Goal: Contribute content: Add original content to the website for others to see

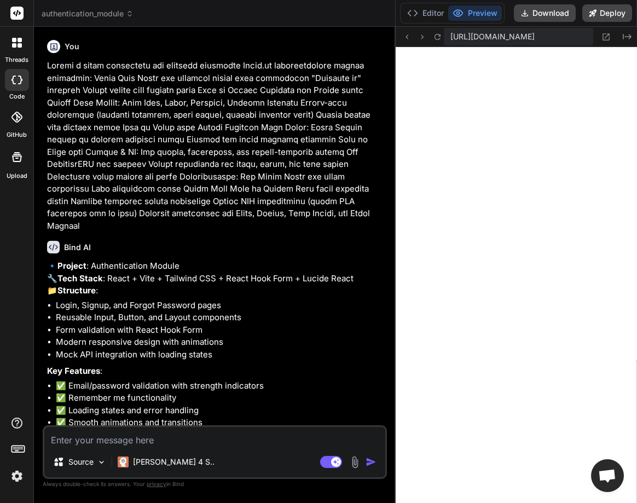
scroll to position [999, 0]
click at [16, 41] on icon at bounding box center [14, 40] width 4 height 4
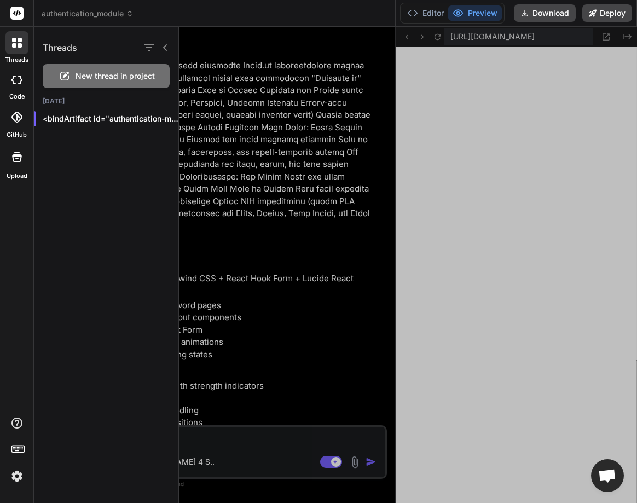
click at [84, 75] on span "New thread in project" at bounding box center [115, 76] width 79 height 11
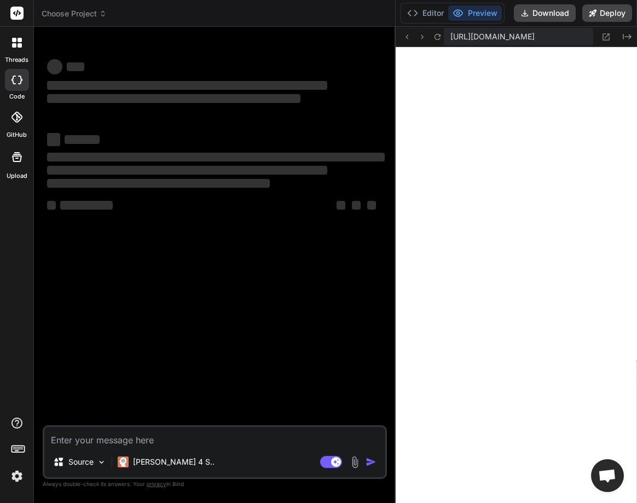
scroll to position [1061, 0]
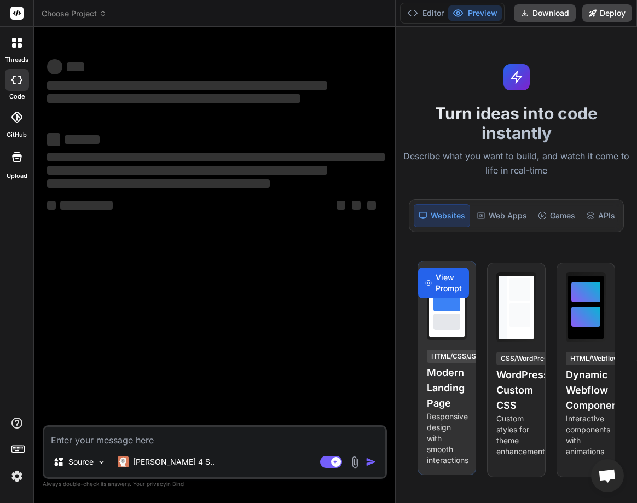
click at [442, 287] on span "View Prompt" at bounding box center [449, 283] width 27 height 22
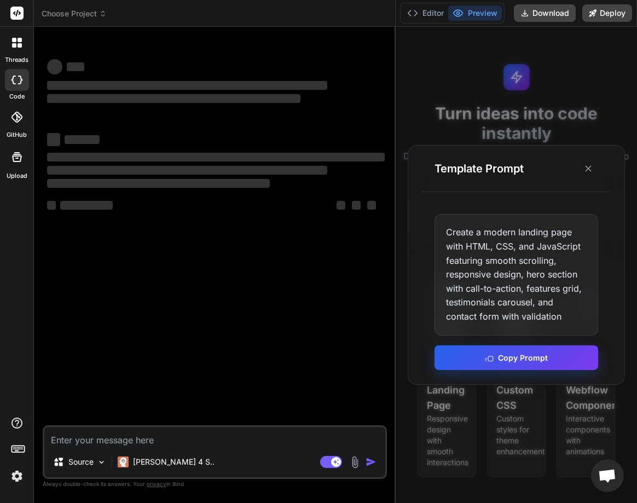
click at [496, 360] on button "Copy Prompt" at bounding box center [517, 357] width 164 height 25
type textarea "x"
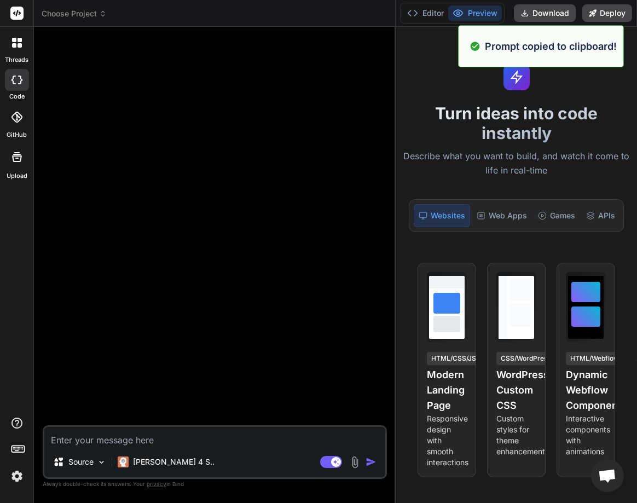
click at [147, 439] on textarea at bounding box center [214, 437] width 341 height 20
paste textarea "Create a modern landing page with HTML, CSS, and JavaScript featuring smooth sc…"
type textarea "Create a modern landing page with HTML, CSS, and JavaScript featuring smooth sc…"
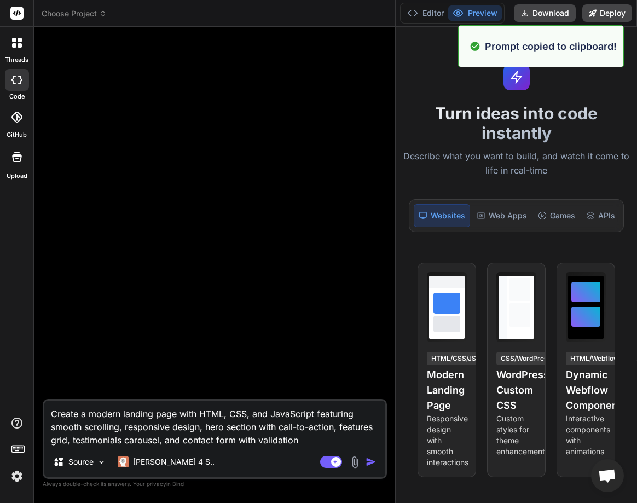
type textarea "x"
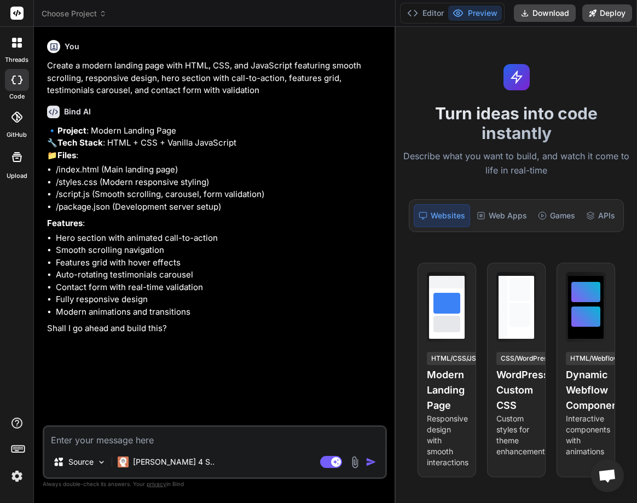
type textarea "x"
type textarea "Y"
type textarea "x"
type textarea "Ye"
type textarea "x"
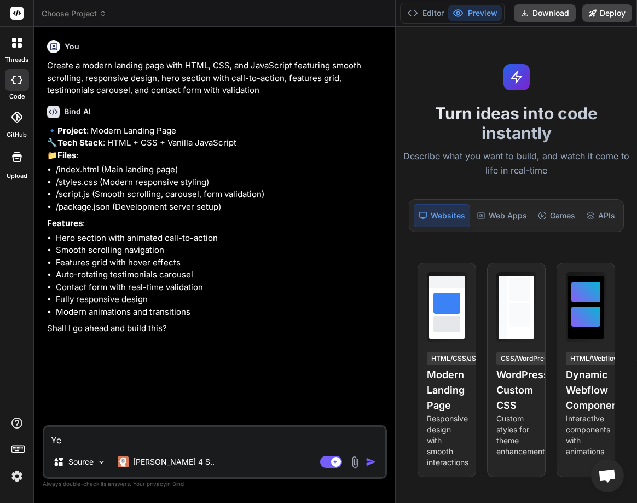
type textarea "Yes"
type textarea "x"
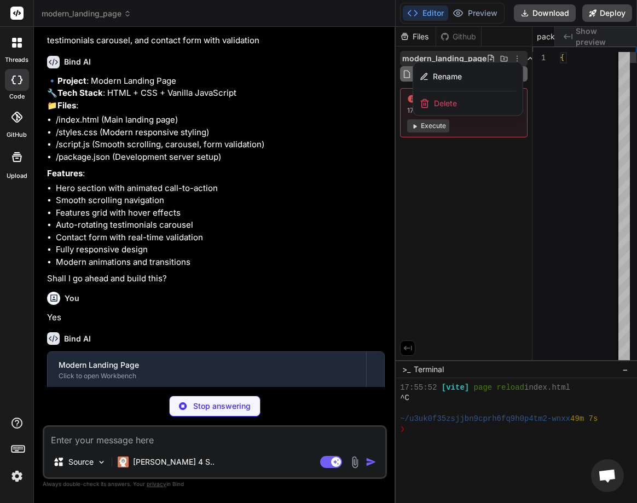
scroll to position [0, 54]
click at [253, 180] on p "Features :" at bounding box center [216, 174] width 338 height 13
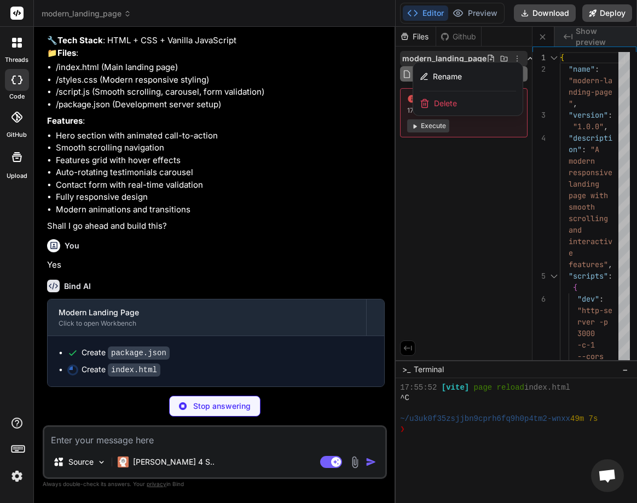
scroll to position [127, 0]
type textarea "x"
type textarea "</body> </html>"
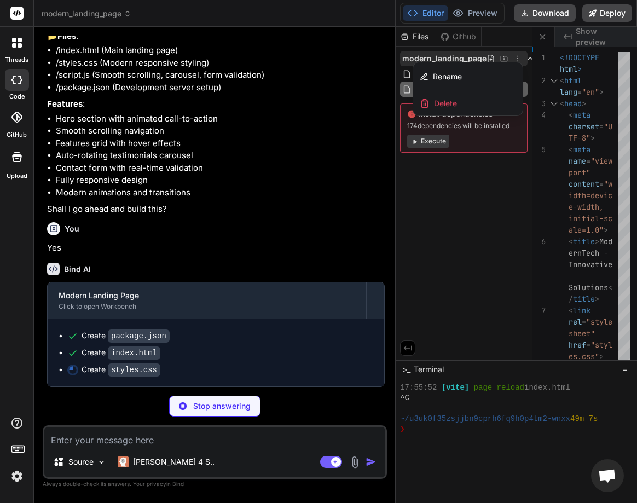
type textarea "x"
type textarea "}"
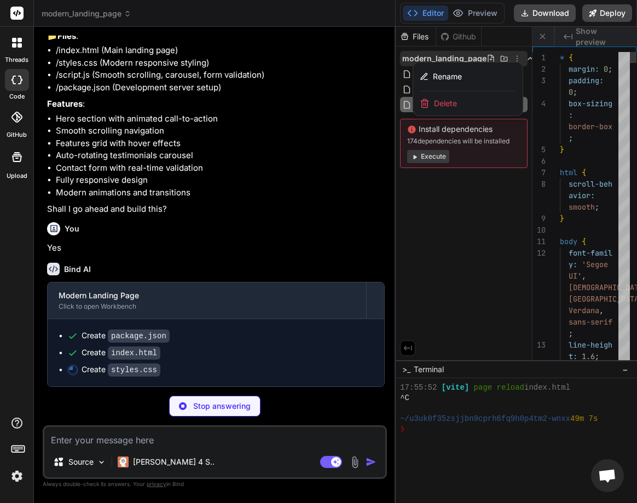
scroll to position [0, 185]
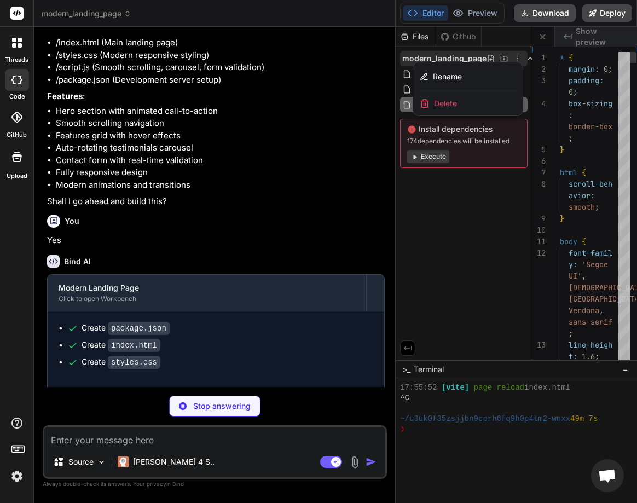
type textarea "x"
type textarea ".contact-form-container { padding: 2rem 1.5rem; } }"
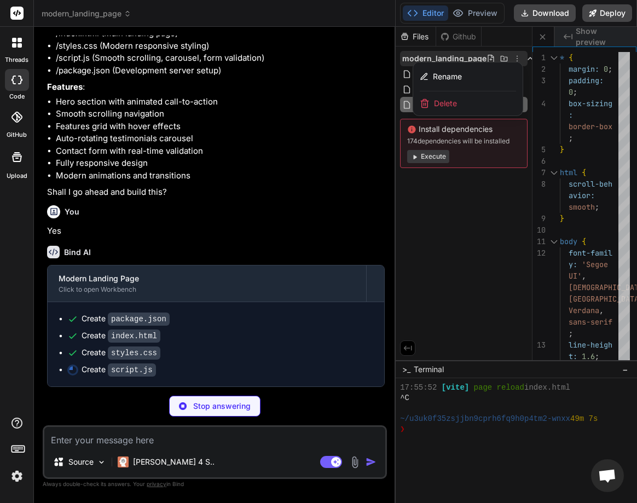
type textarea "x"
type textarea "} });"
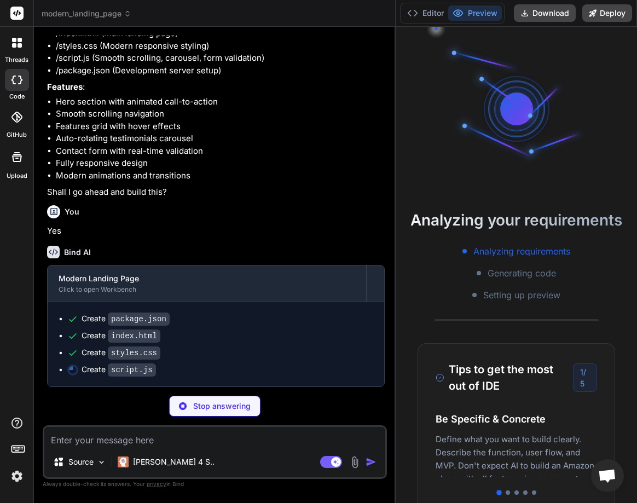
scroll to position [0, 251]
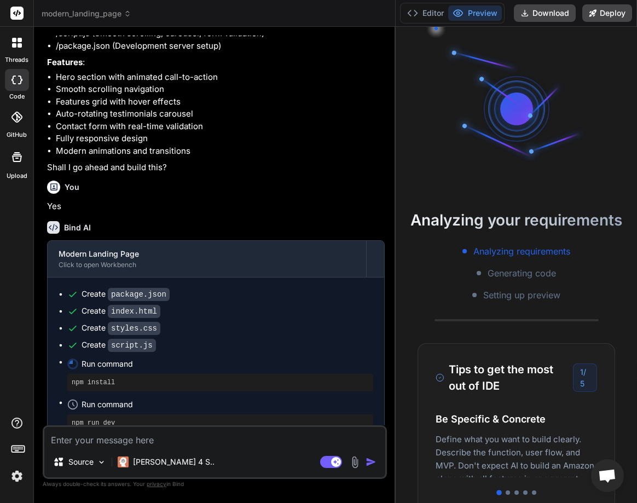
type textarea "x"
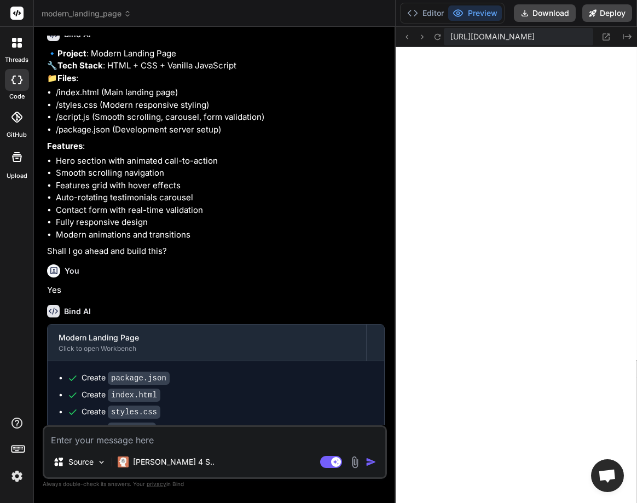
scroll to position [0, 0]
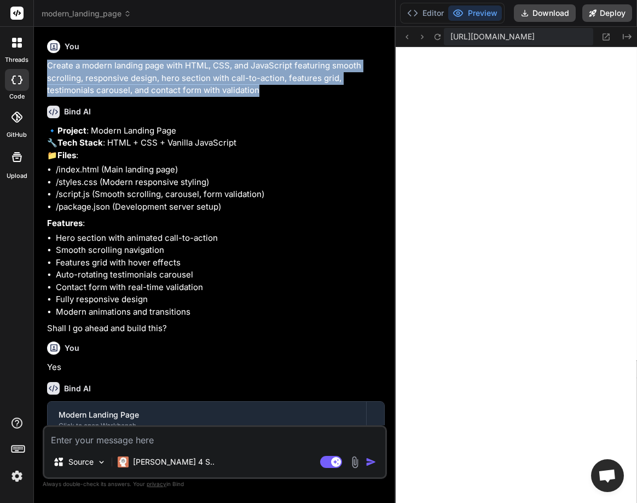
drag, startPoint x: 47, startPoint y: 66, endPoint x: 279, endPoint y: 96, distance: 234.1
click at [279, 96] on div "Bind AI Web Search Created with Pixso. Code Generator You Create a modern landi…" at bounding box center [215, 265] width 362 height 476
copy p "Create a modern landing page with HTML, CSS, and JavaScript featuring smooth sc…"
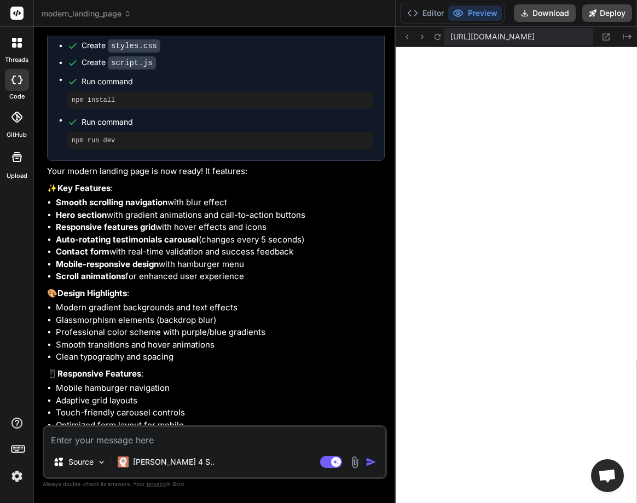
scroll to position [506, 0]
